Goal: Transaction & Acquisition: Purchase product/service

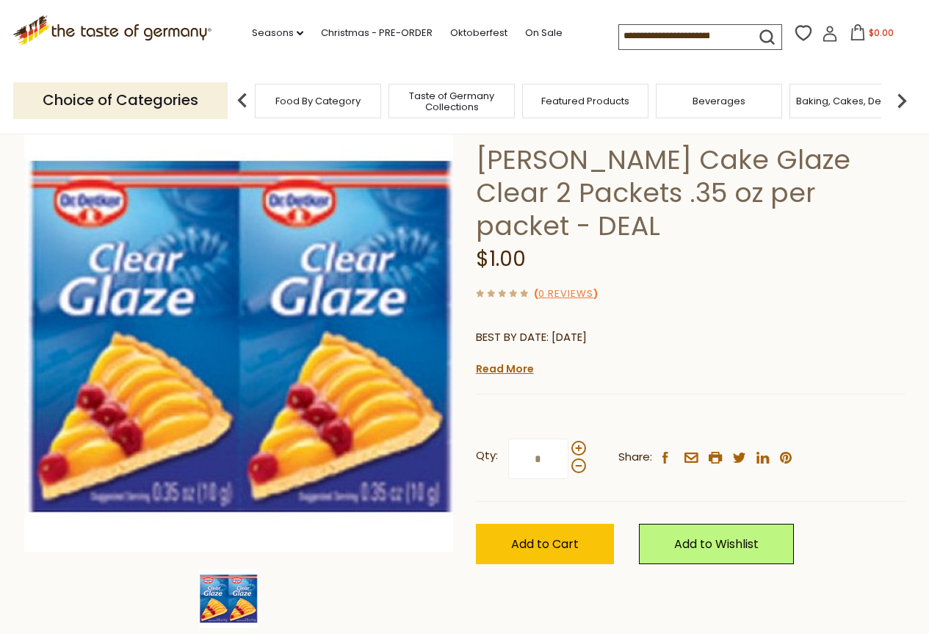
scroll to position [73, 0]
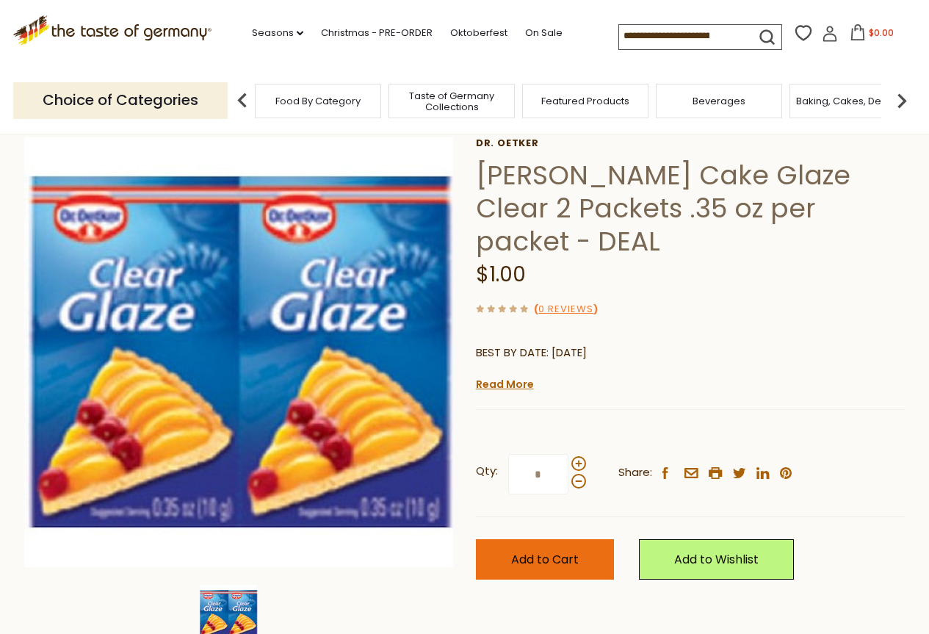
click at [543, 539] on button "Add to Cart" at bounding box center [545, 559] width 138 height 40
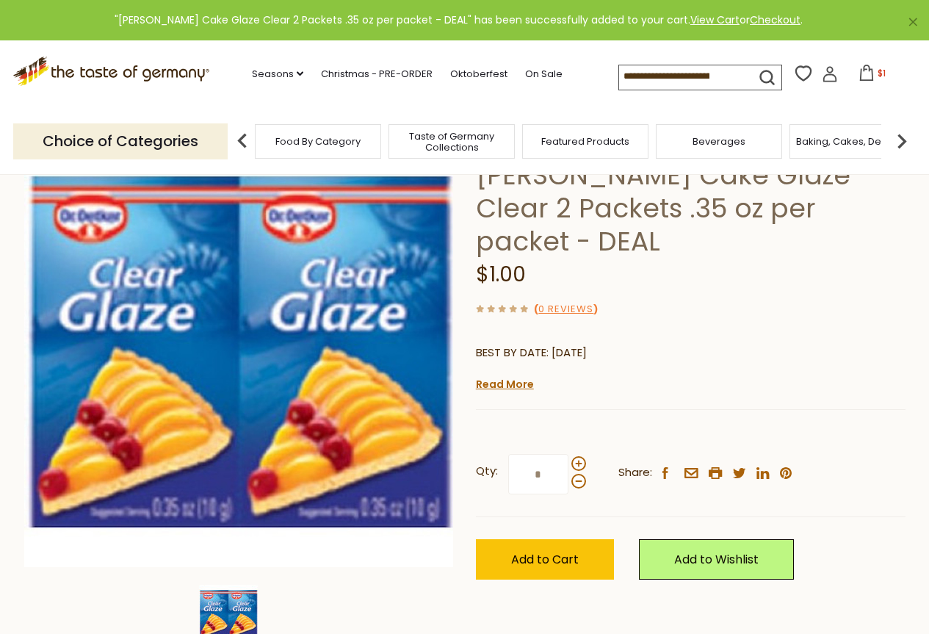
click at [866, 76] on icon at bounding box center [867, 73] width 16 height 16
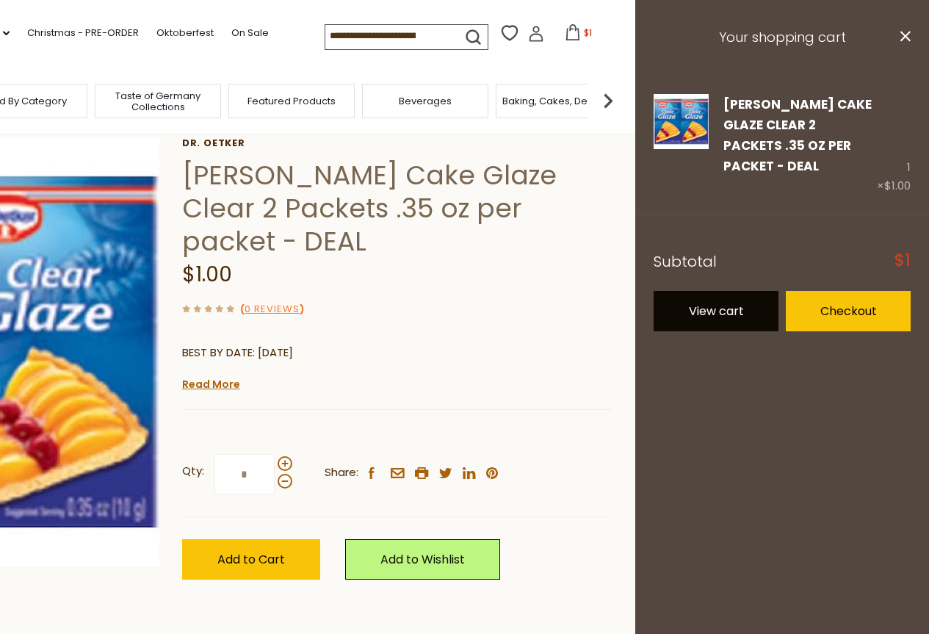
drag, startPoint x: 699, startPoint y: 314, endPoint x: 699, endPoint y: 298, distance: 15.4
click at [697, 311] on footer "Subtotal $1 View cart Checkout" at bounding box center [782, 281] width 294 height 135
click at [712, 291] on link "View cart" at bounding box center [716, 311] width 125 height 40
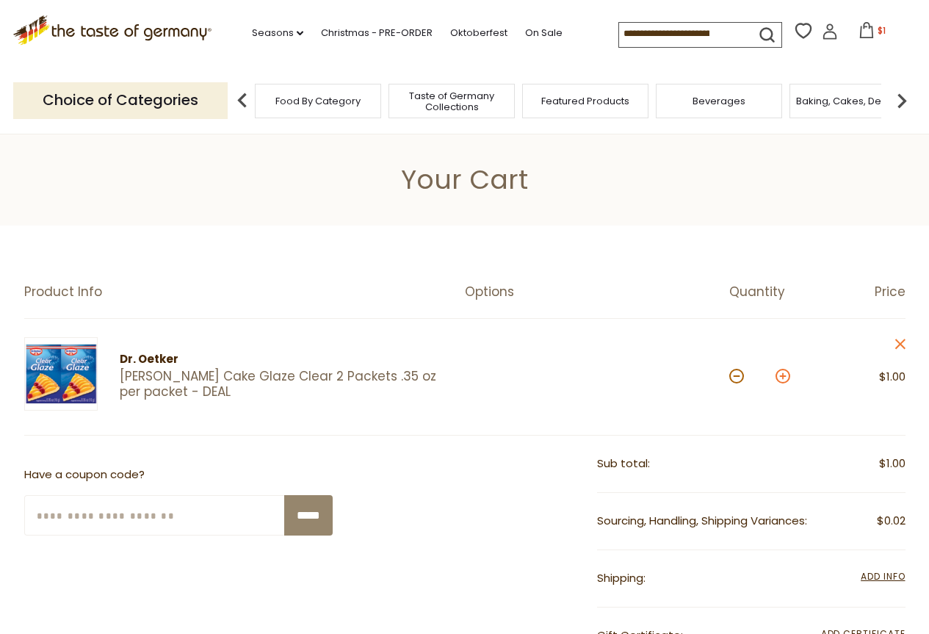
click at [782, 370] on button at bounding box center [783, 376] width 15 height 15
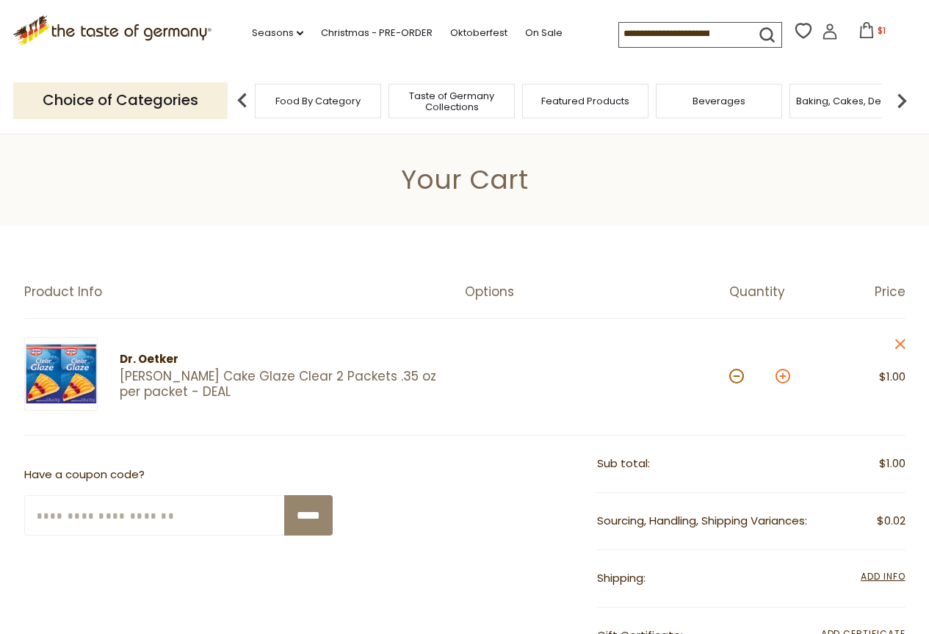
click at [782, 370] on button at bounding box center [783, 376] width 15 height 15
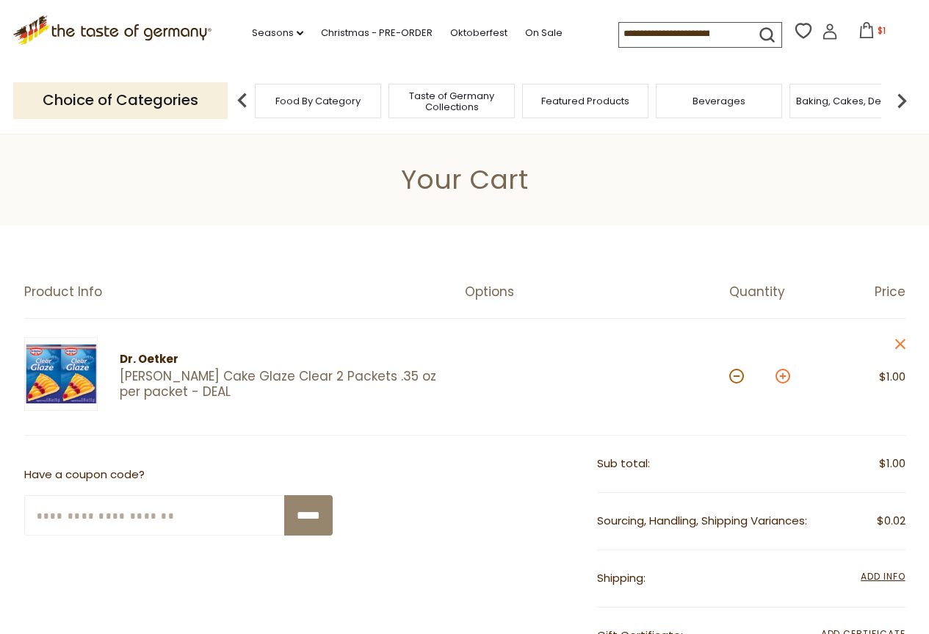
click at [782, 370] on button at bounding box center [783, 376] width 15 height 15
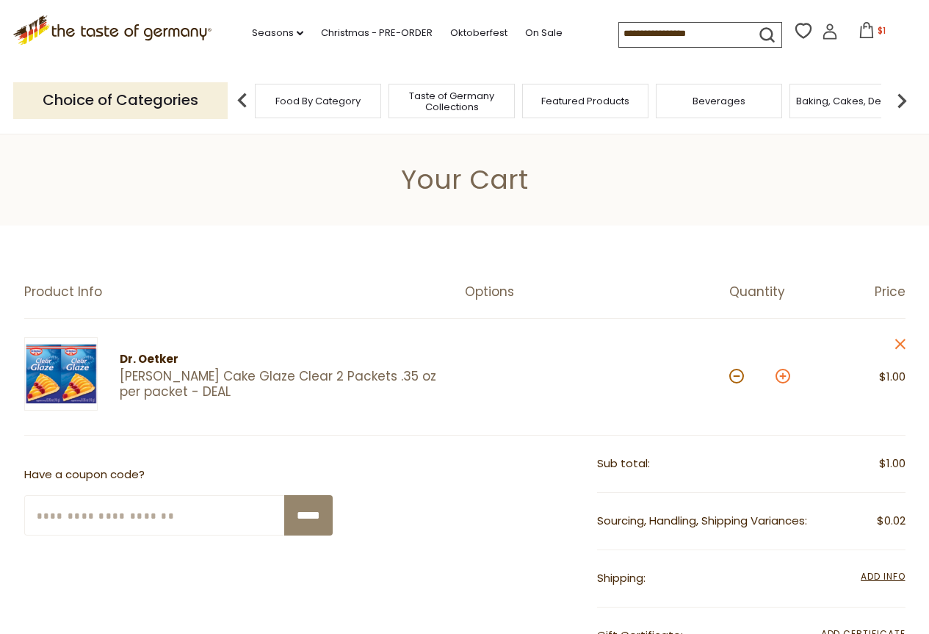
click at [782, 370] on button at bounding box center [783, 376] width 15 height 15
click at [783, 370] on button at bounding box center [783, 376] width 15 height 15
type input "**"
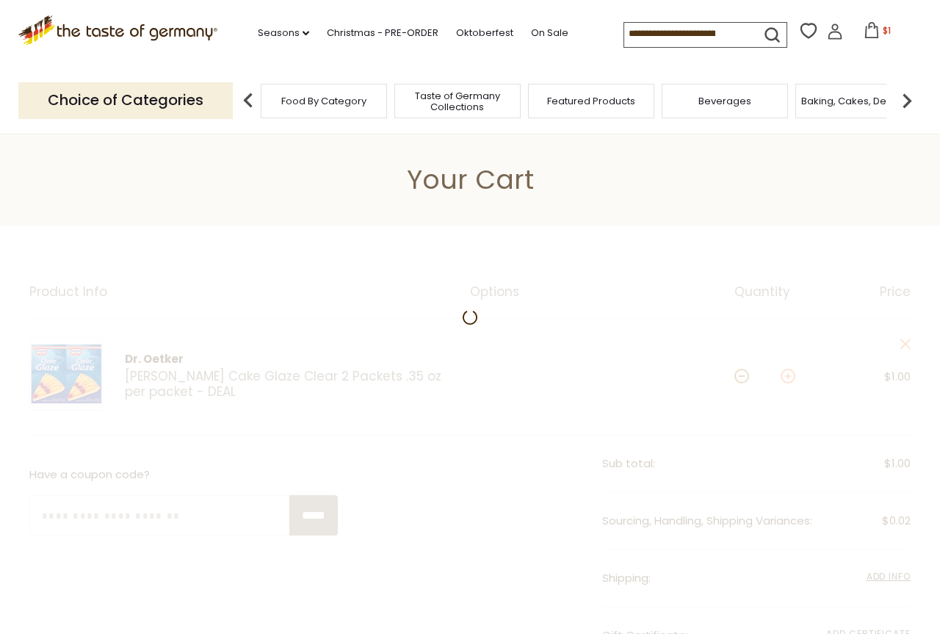
click at [781, 377] on div at bounding box center [470, 615] width 940 height 779
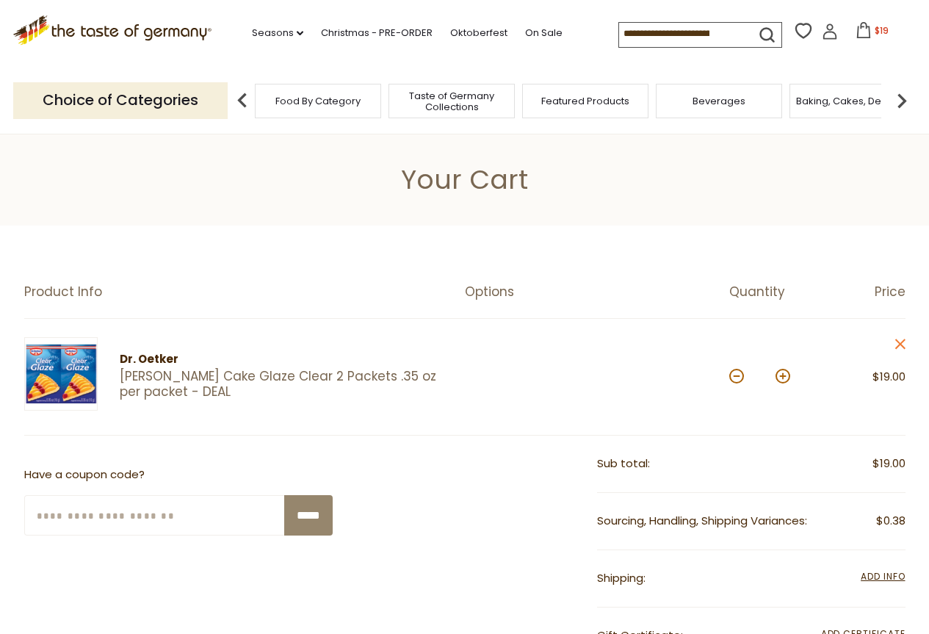
click at [784, 376] on button at bounding box center [783, 376] width 15 height 15
type input "**"
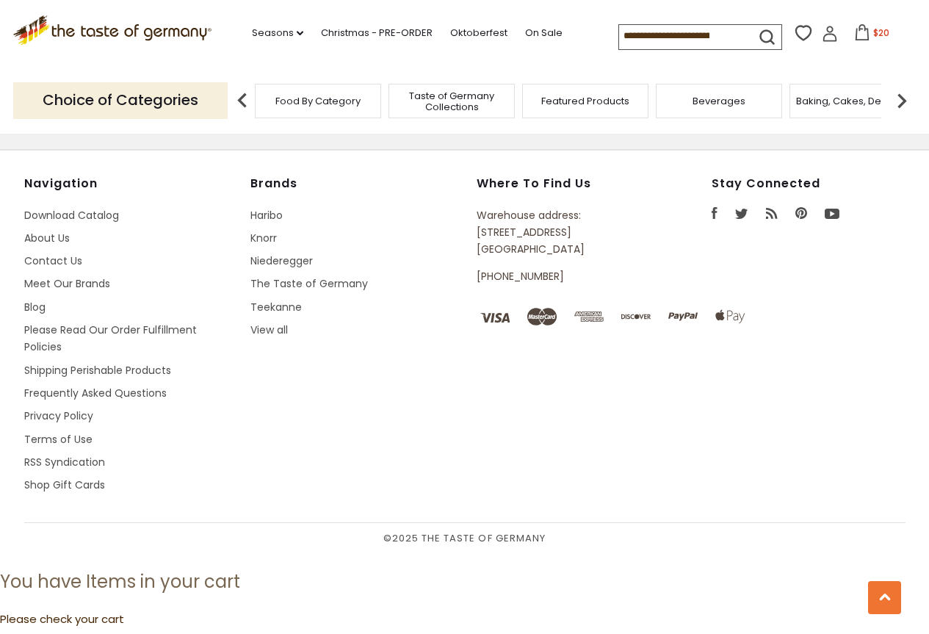
scroll to position [1322, 0]
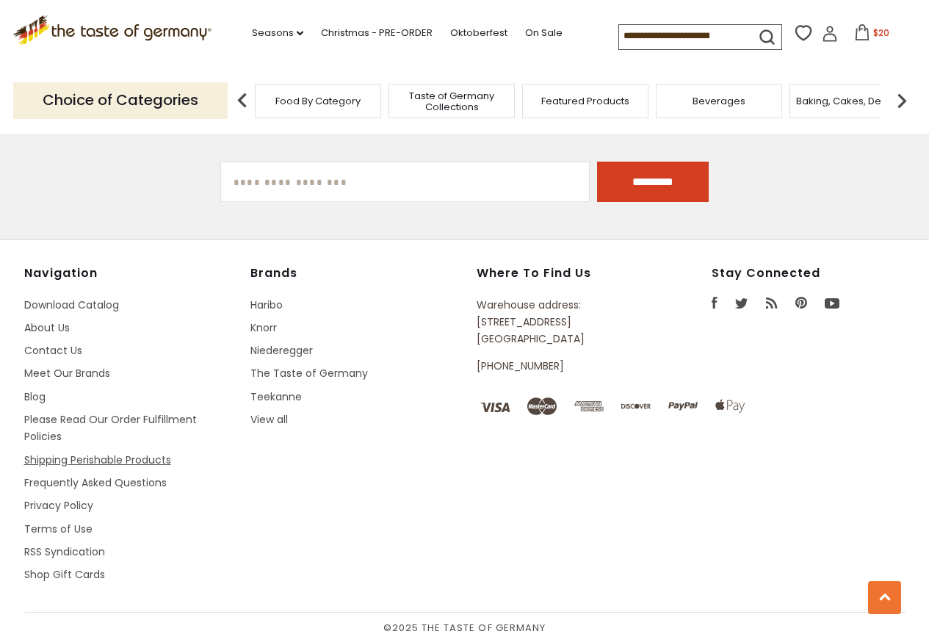
click at [131, 453] on link "Shipping Perishable Products" at bounding box center [97, 460] width 147 height 15
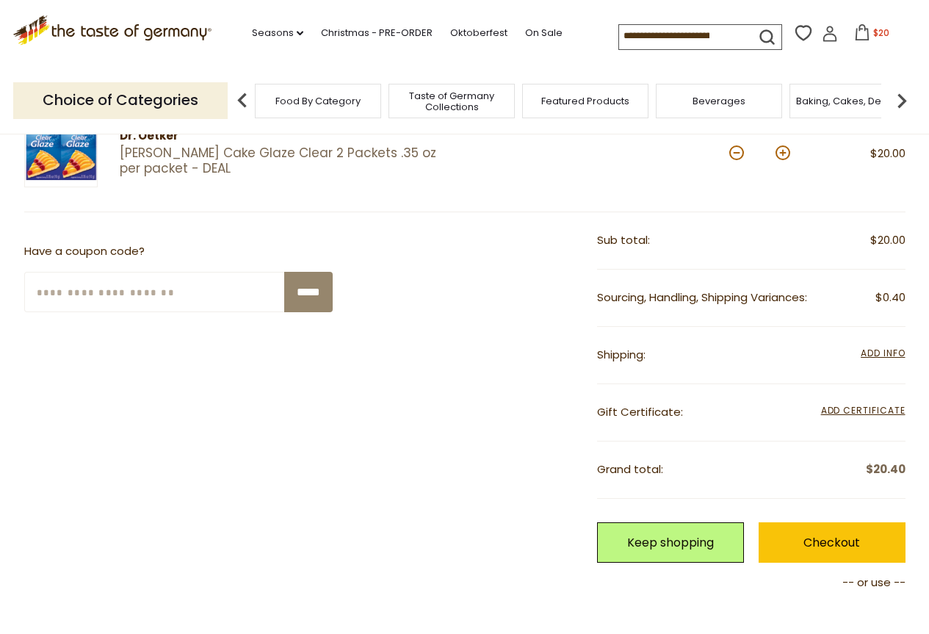
scroll to position [220, 0]
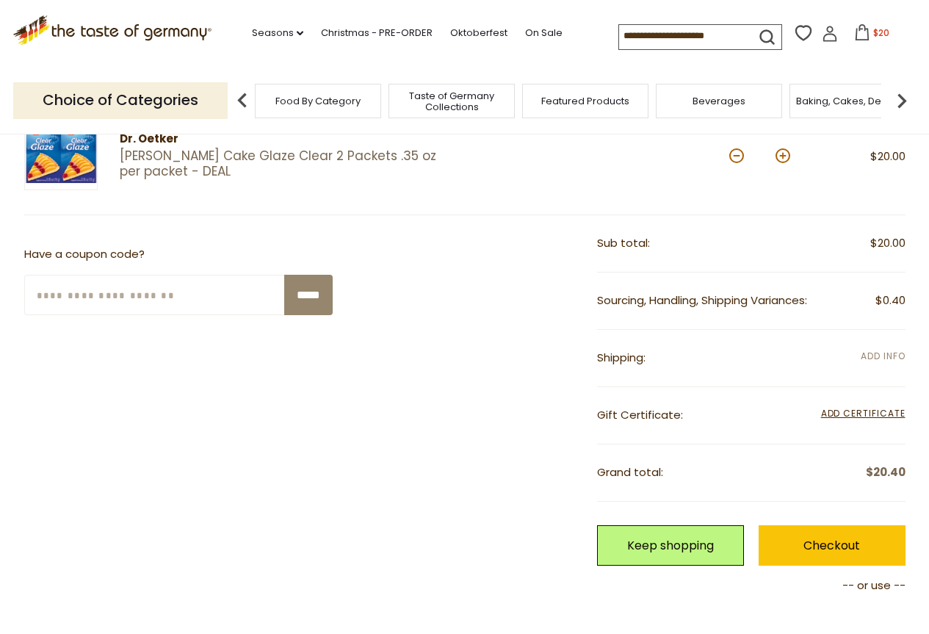
click at [869, 357] on span "Add Info" at bounding box center [883, 356] width 44 height 12
click at [877, 356] on span "Add Info" at bounding box center [883, 356] width 44 height 12
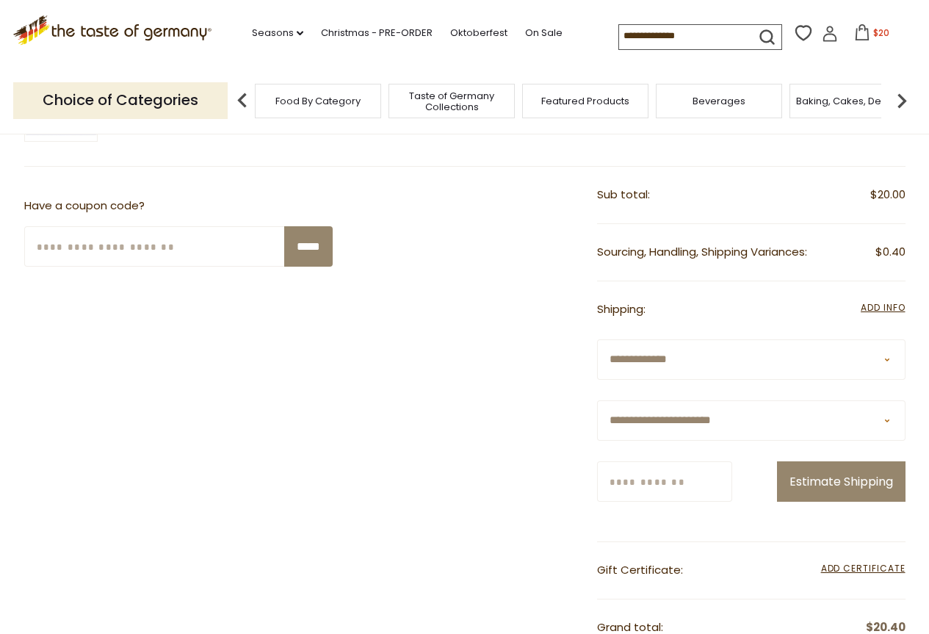
scroll to position [294, 0]
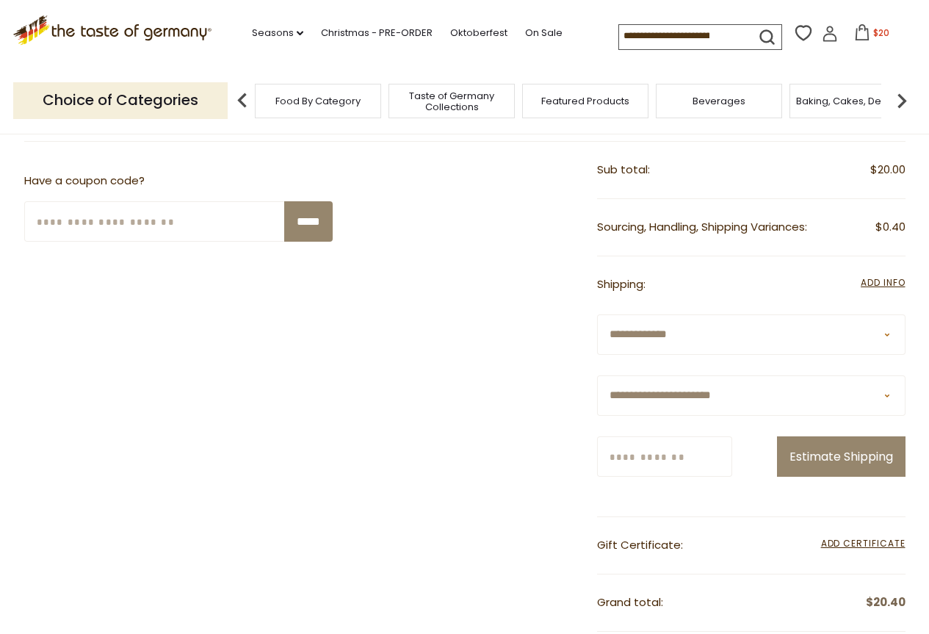
click at [639, 461] on input "Zip/Postcode" at bounding box center [664, 456] width 135 height 40
type input "*****"
select select "**"
click at [847, 459] on button "Estimate Shipping" at bounding box center [841, 456] width 129 height 40
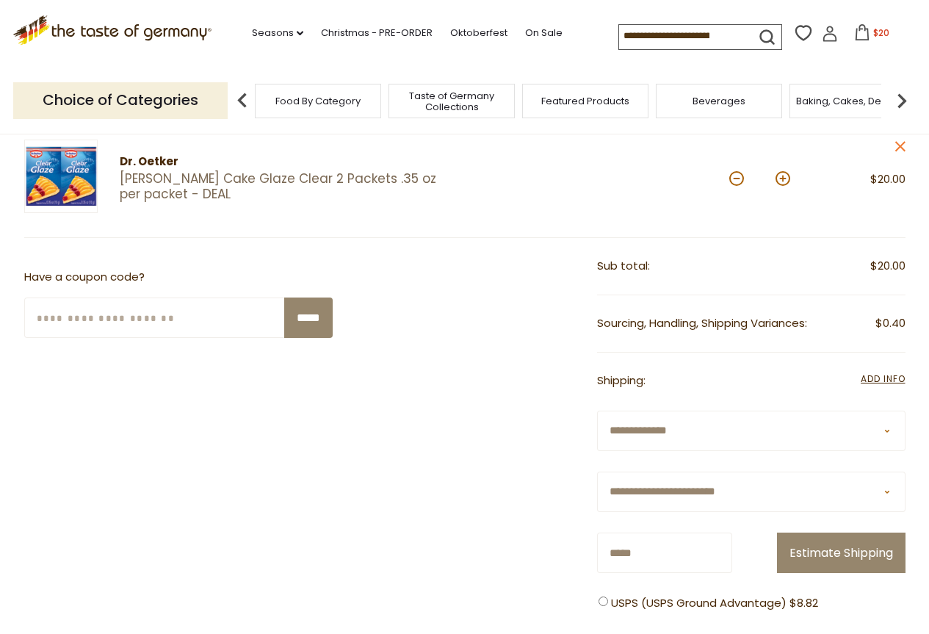
scroll to position [220, 0]
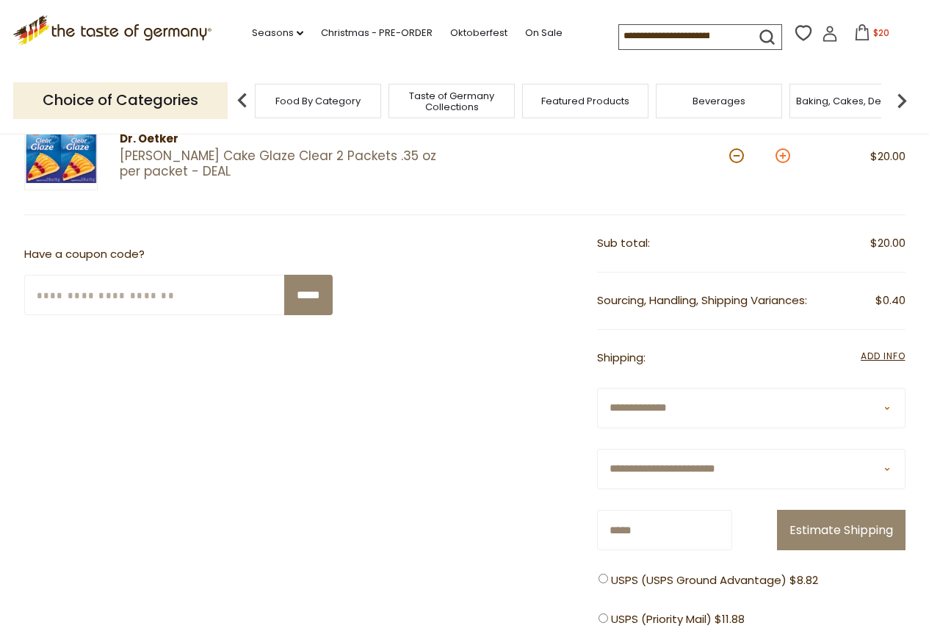
click at [782, 154] on button at bounding box center [783, 155] width 15 height 15
click at [782, 153] on button at bounding box center [783, 155] width 15 height 15
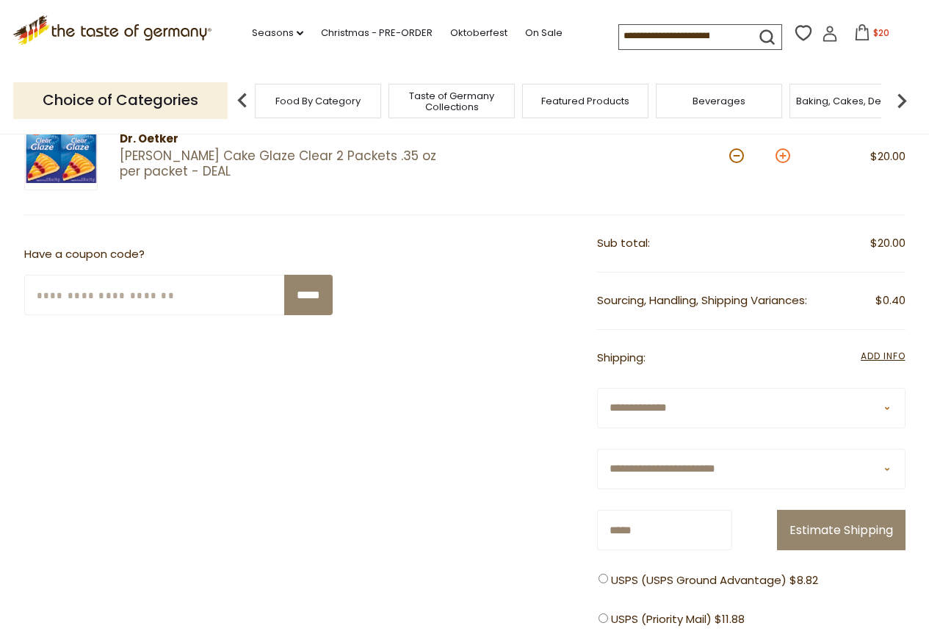
click at [782, 153] on button at bounding box center [783, 155] width 15 height 15
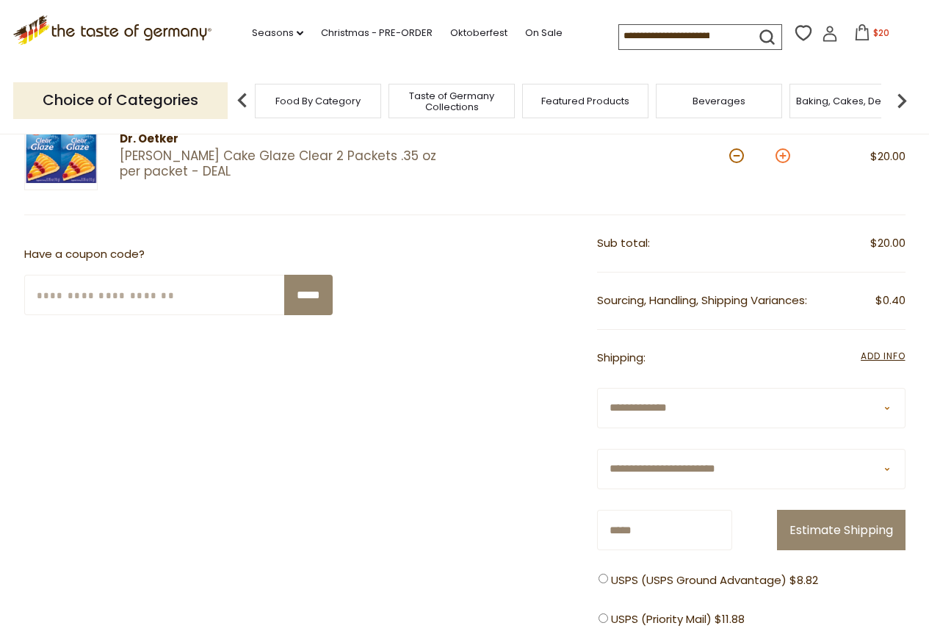
type input "**"
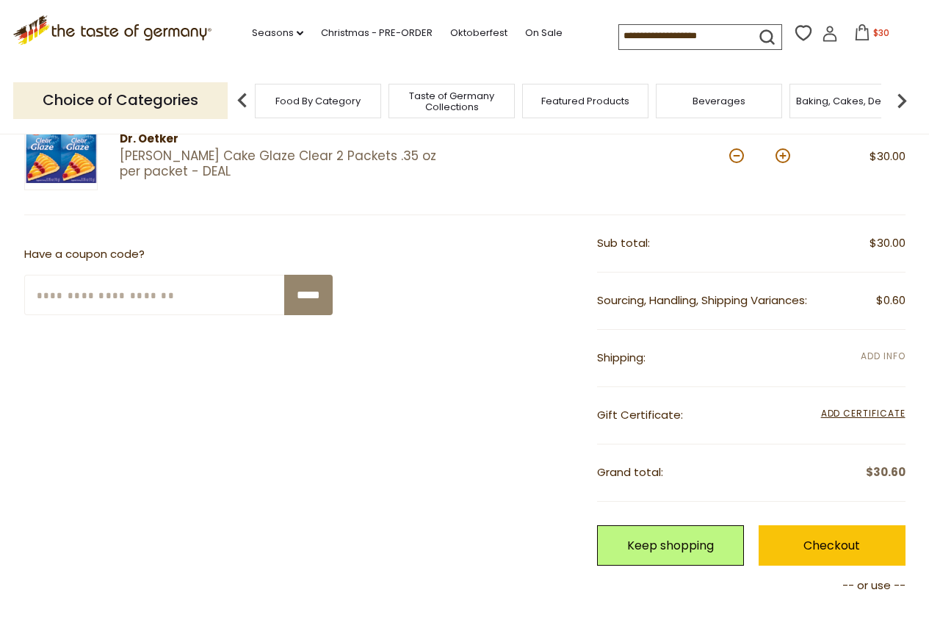
click at [892, 354] on span "Add Info" at bounding box center [883, 356] width 44 height 12
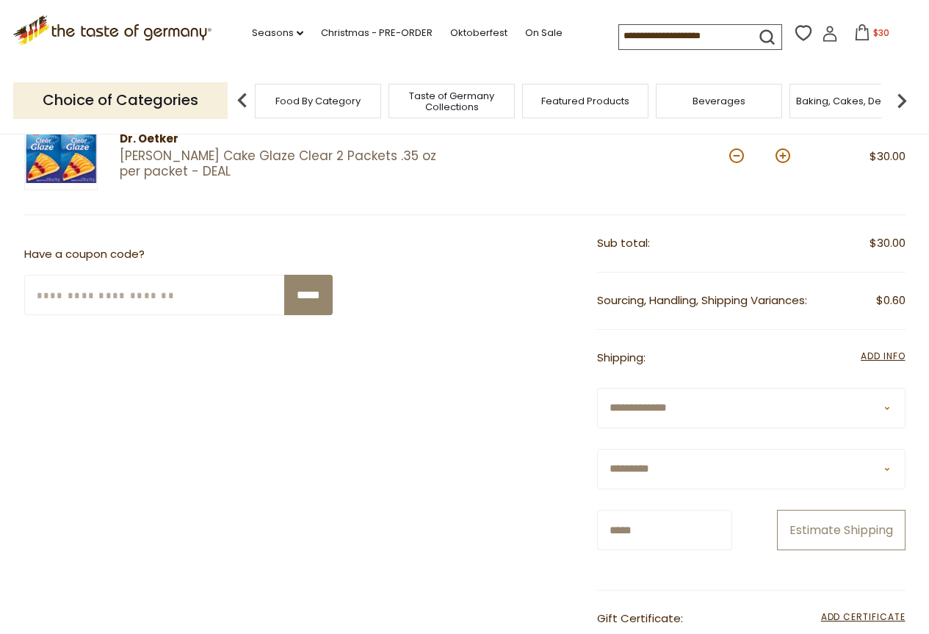
click at [873, 522] on button "Estimate Shipping" at bounding box center [841, 530] width 129 height 40
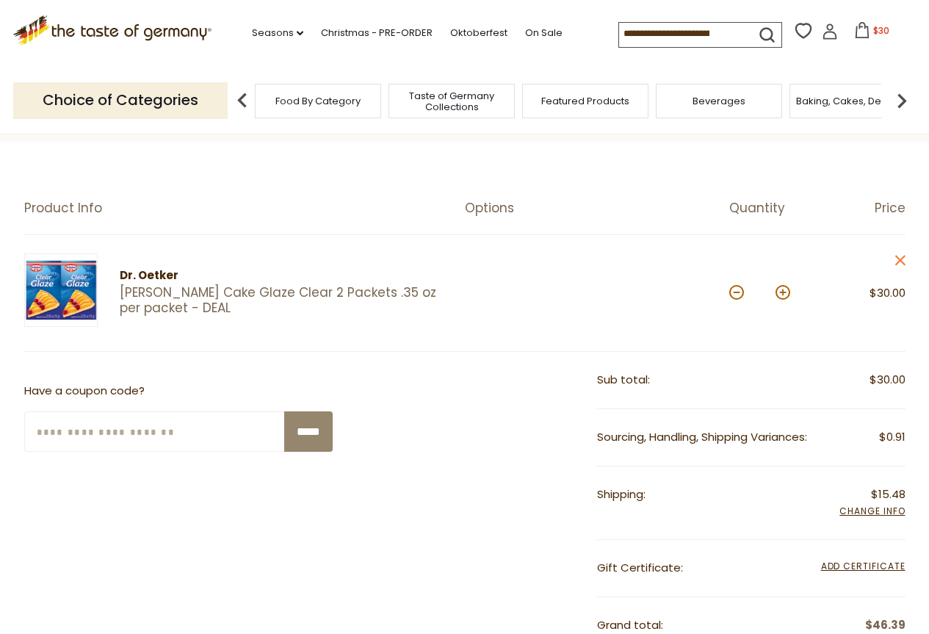
scroll to position [0, 0]
